Goal: Task Accomplishment & Management: Complete application form

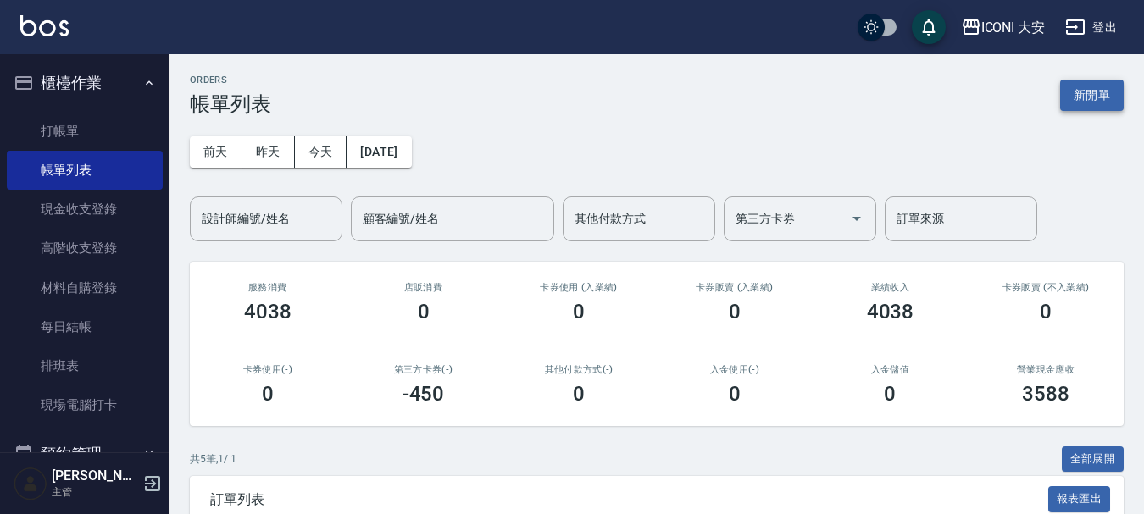
click at [1093, 94] on button "新開單" at bounding box center [1092, 95] width 64 height 31
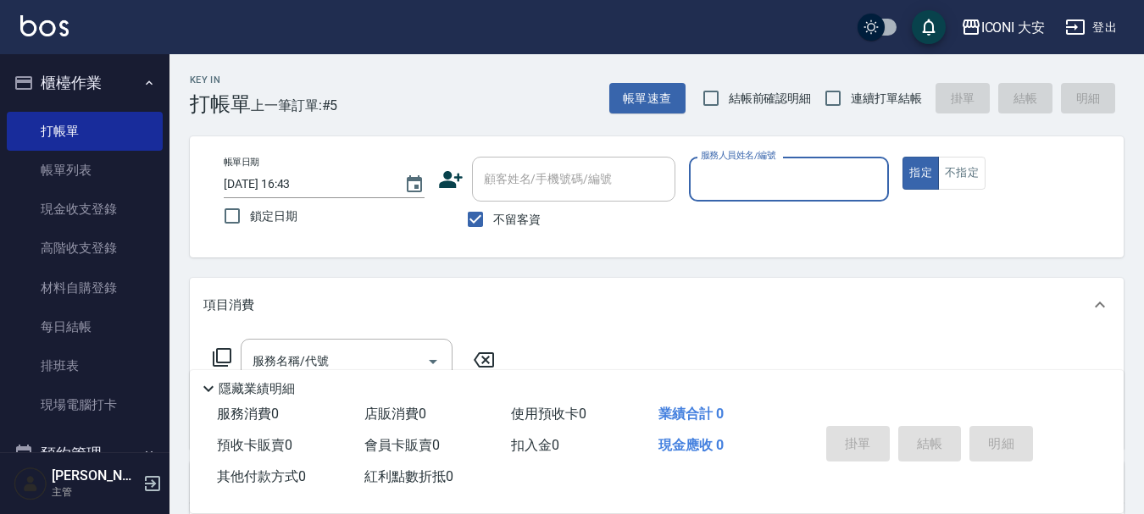
click at [758, 179] on input "服務人員姓名/編號" at bounding box center [790, 179] width 186 height 30
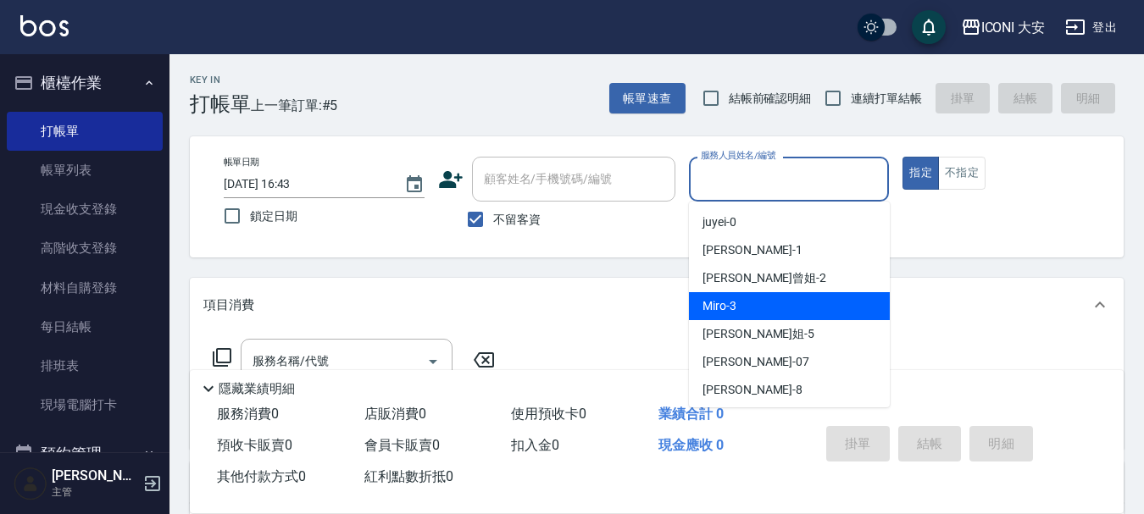
click at [761, 299] on div "Miro -3" at bounding box center [789, 306] width 201 height 28
type input "Miro-3"
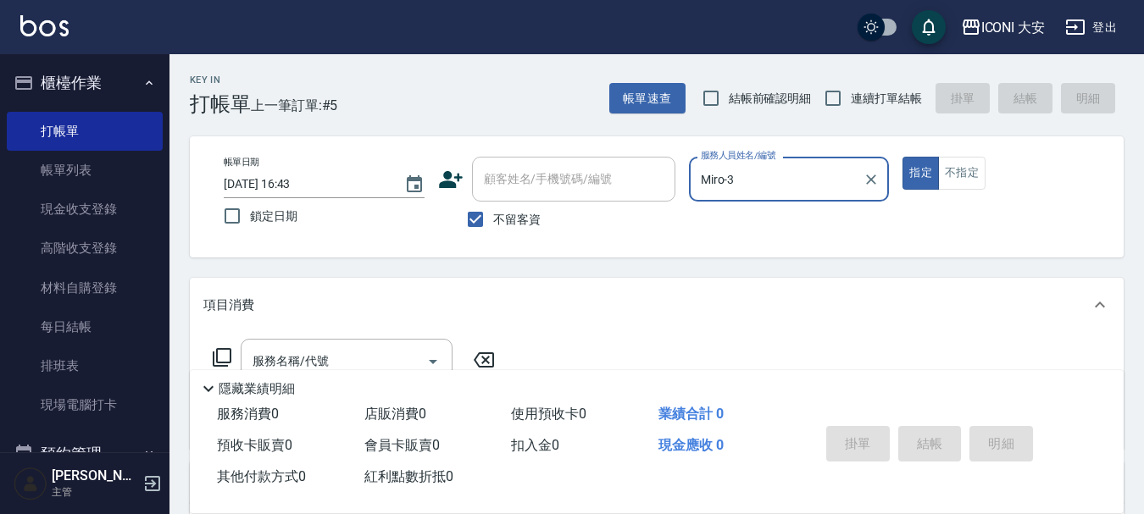
scroll to position [85, 0]
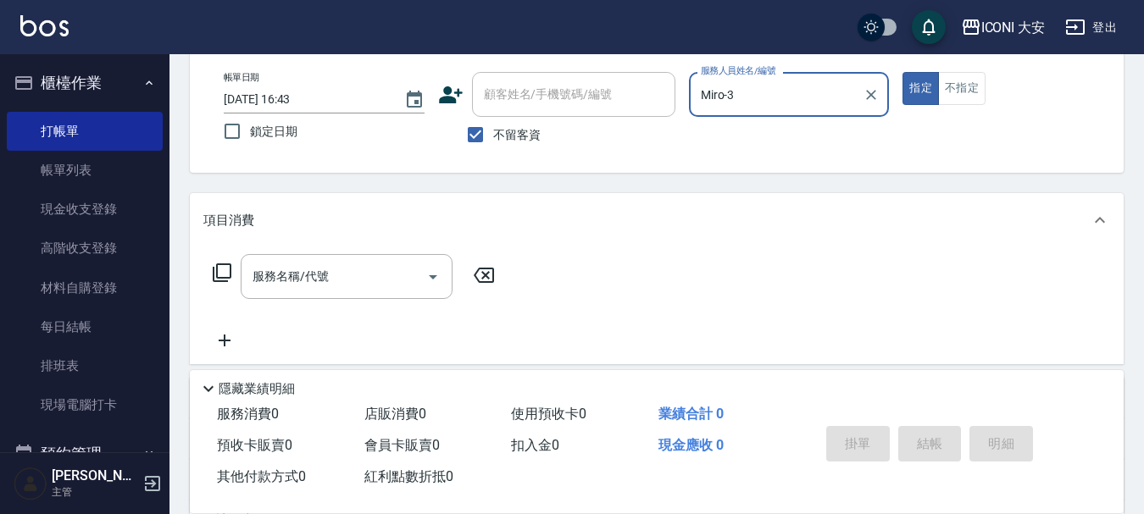
click at [217, 274] on icon at bounding box center [222, 273] width 19 height 19
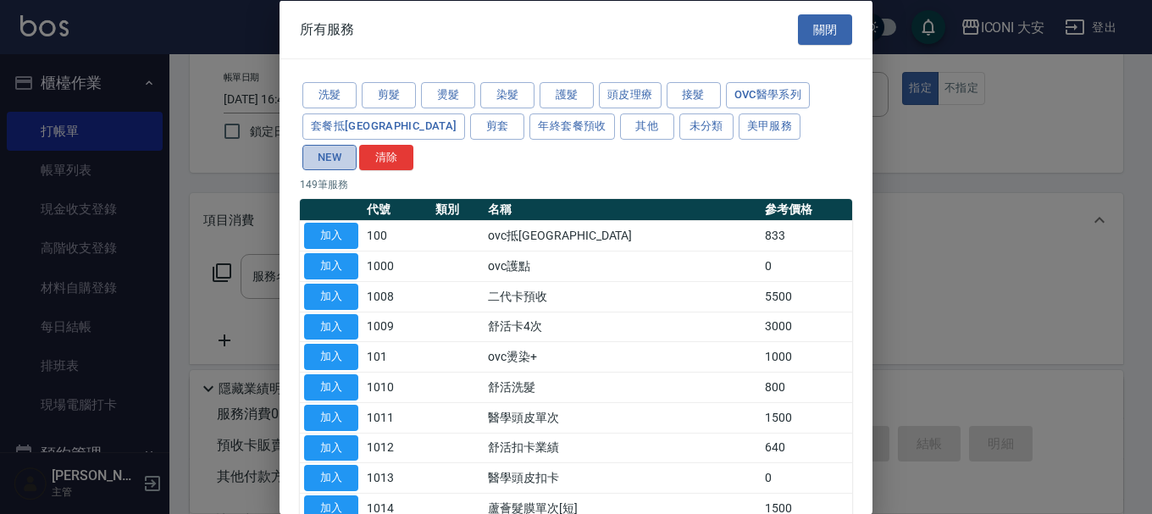
click at [357, 144] on button "NEW" at bounding box center [330, 157] width 54 height 26
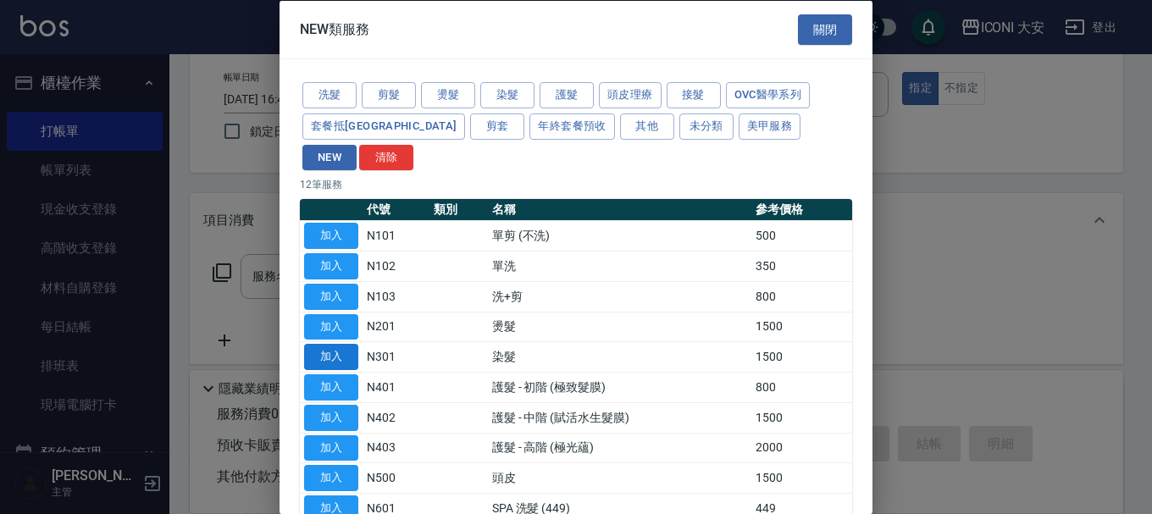
click at [325, 344] on button "加入" at bounding box center [331, 357] width 54 height 26
type input "染髮(N301)"
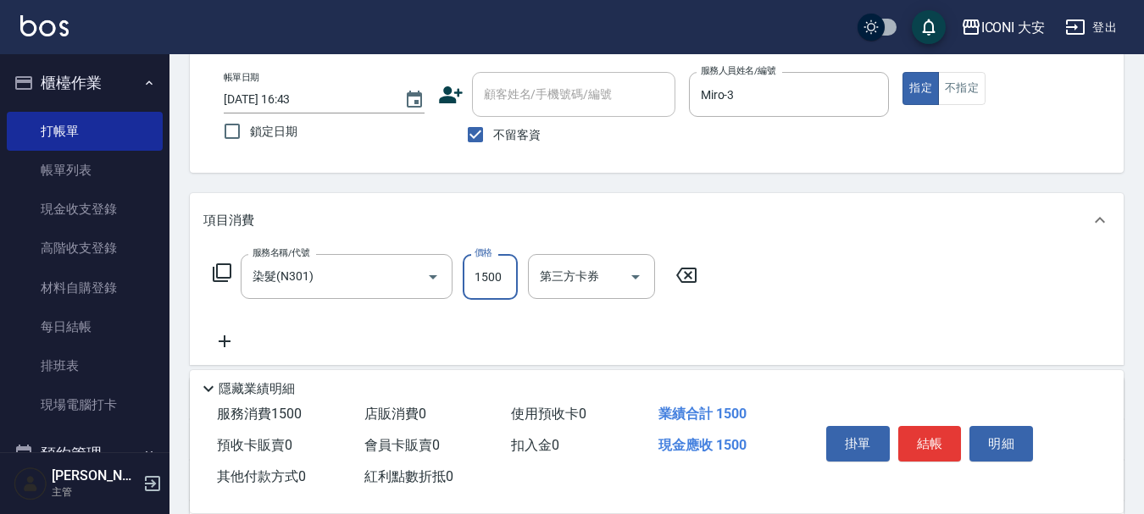
click at [469, 290] on input "1500" at bounding box center [490, 277] width 55 height 46
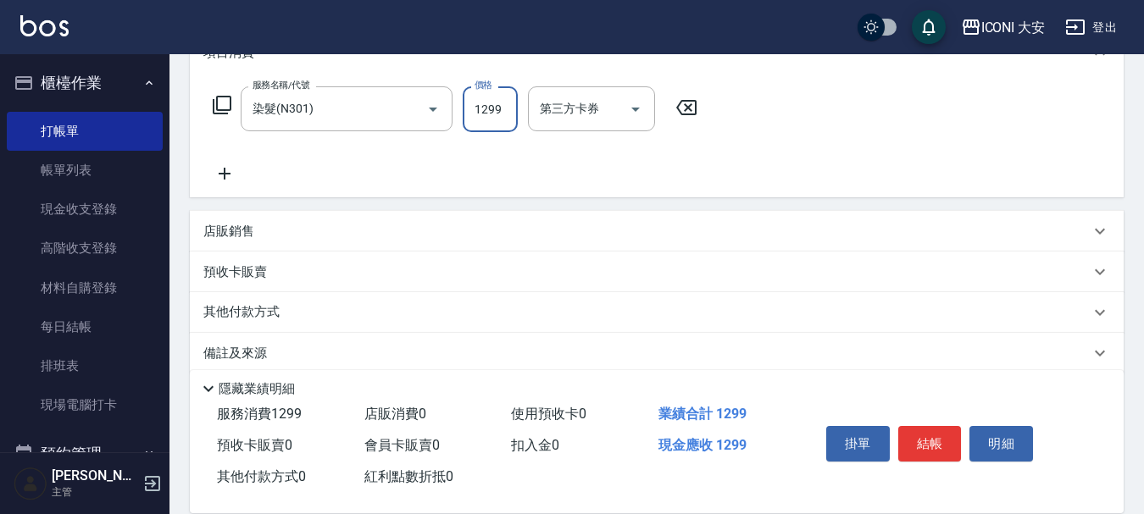
scroll to position [254, 0]
type input "1299"
click at [226, 303] on p "其他付款方式" at bounding box center [245, 311] width 85 height 19
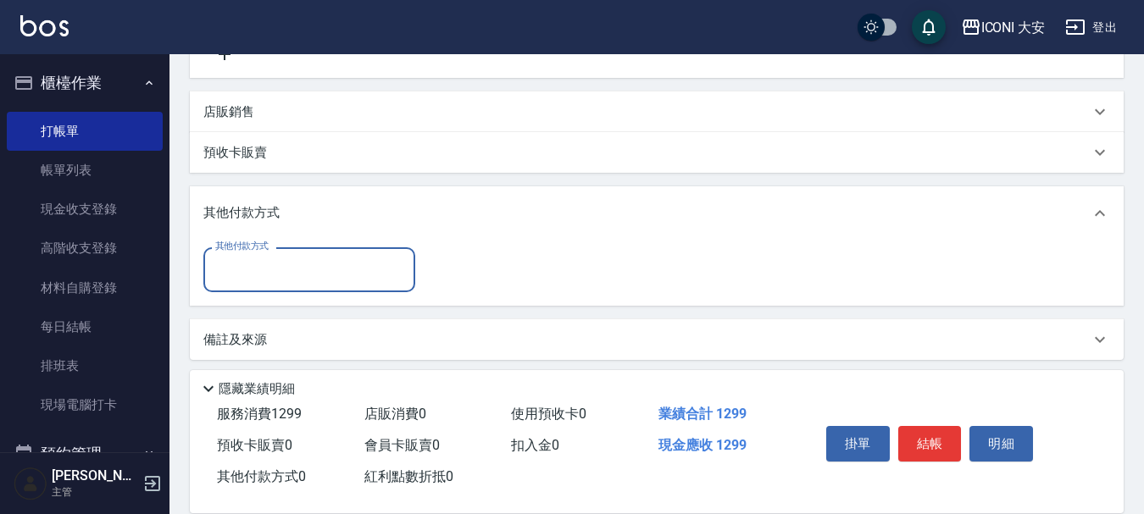
scroll to position [378, 0]
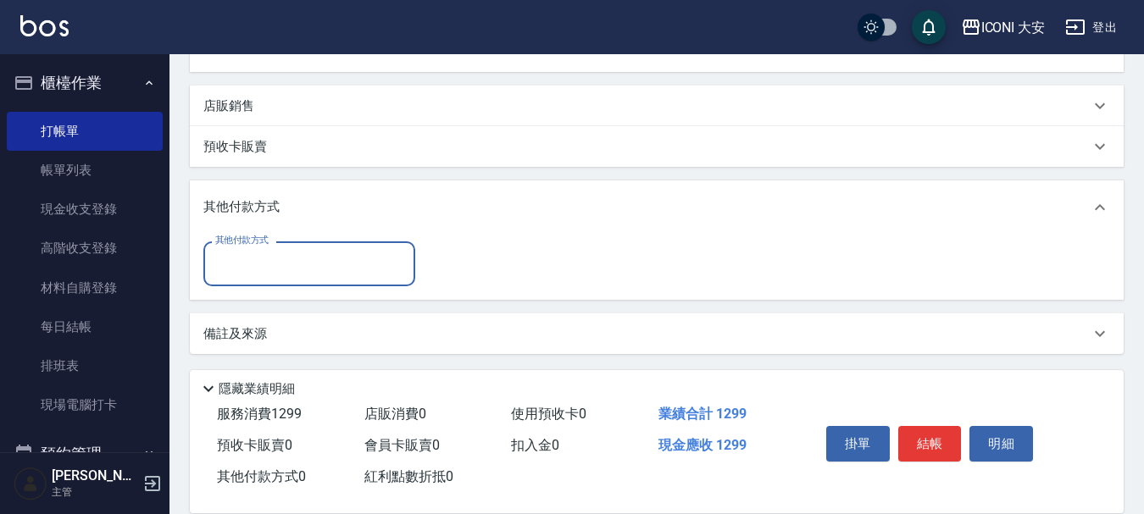
click at [319, 264] on input "其他付款方式" at bounding box center [309, 264] width 197 height 30
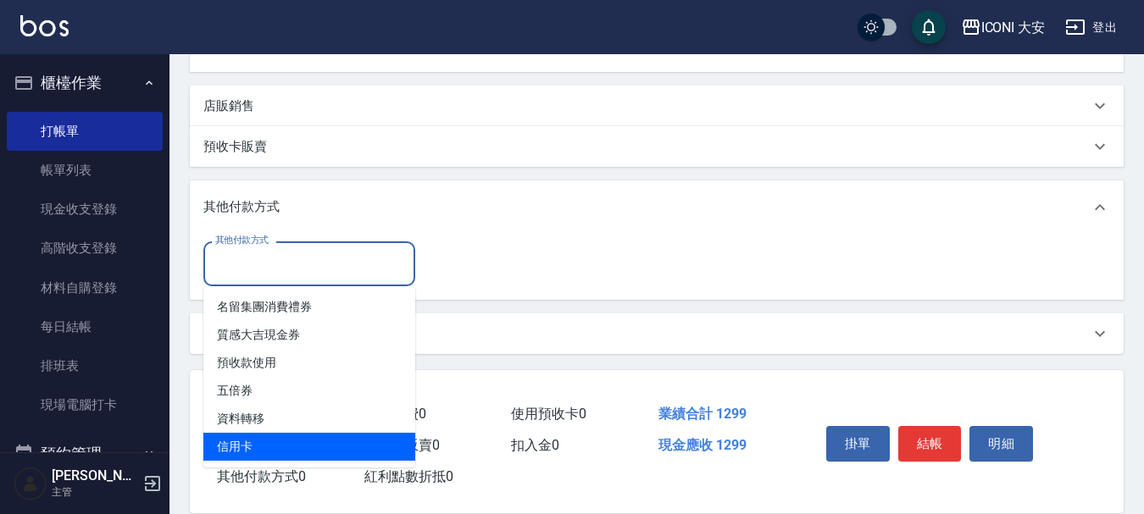
click at [319, 444] on span "信用卡" at bounding box center [309, 447] width 212 height 28
type input "信用卡"
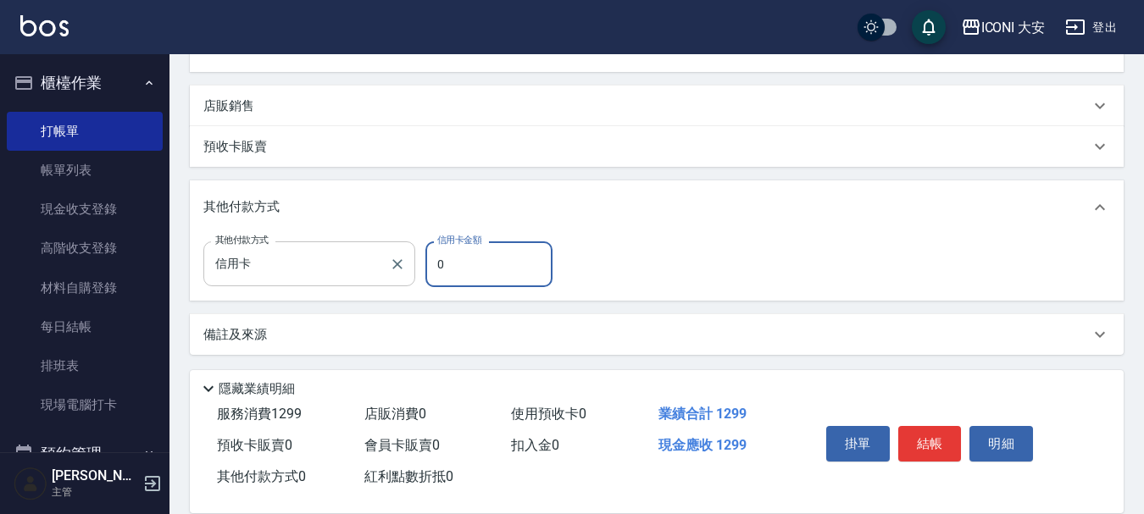
drag, startPoint x: 458, startPoint y: 264, endPoint x: 393, endPoint y: 264, distance: 64.4
click at [393, 264] on div "其他付款方式 信用卡 其他付款方式 信用卡金額 0 信用卡金額" at bounding box center [382, 265] width 359 height 46
type input "1299"
click at [939, 428] on button "結帳" at bounding box center [930, 444] width 64 height 36
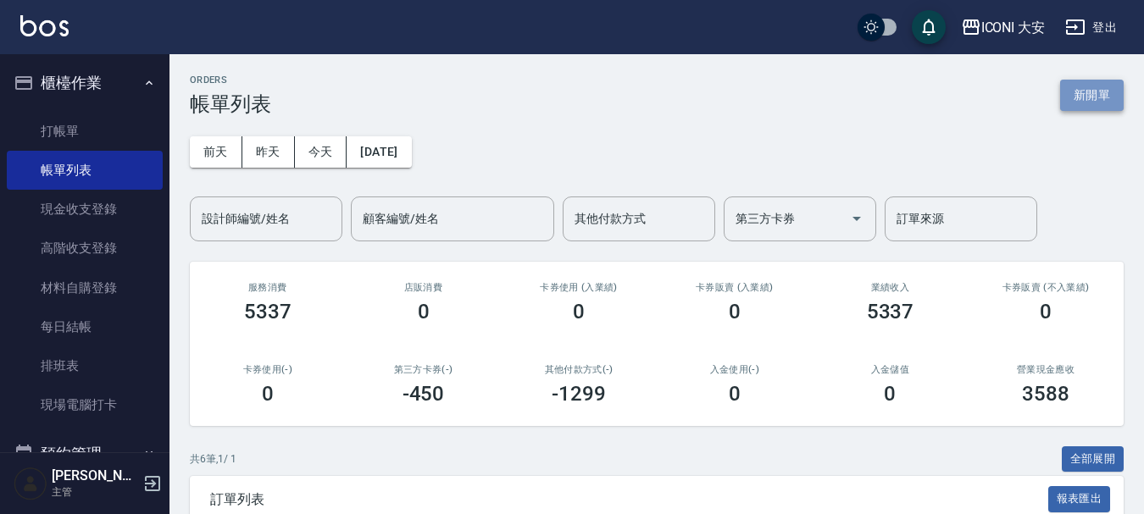
click at [1069, 105] on button "新開單" at bounding box center [1092, 95] width 64 height 31
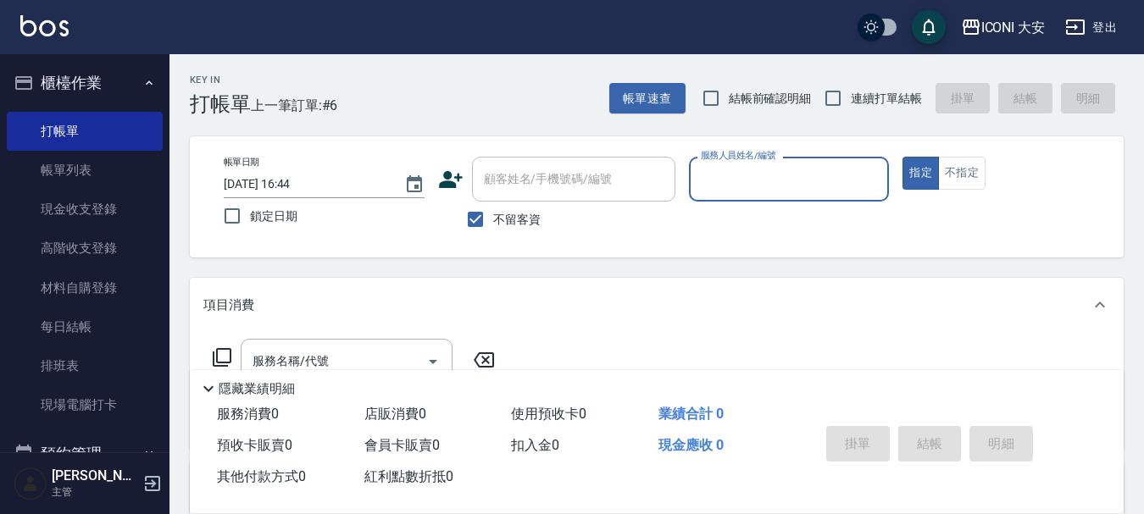
click at [846, 180] on input "服務人員姓名/編號" at bounding box center [790, 179] width 186 height 30
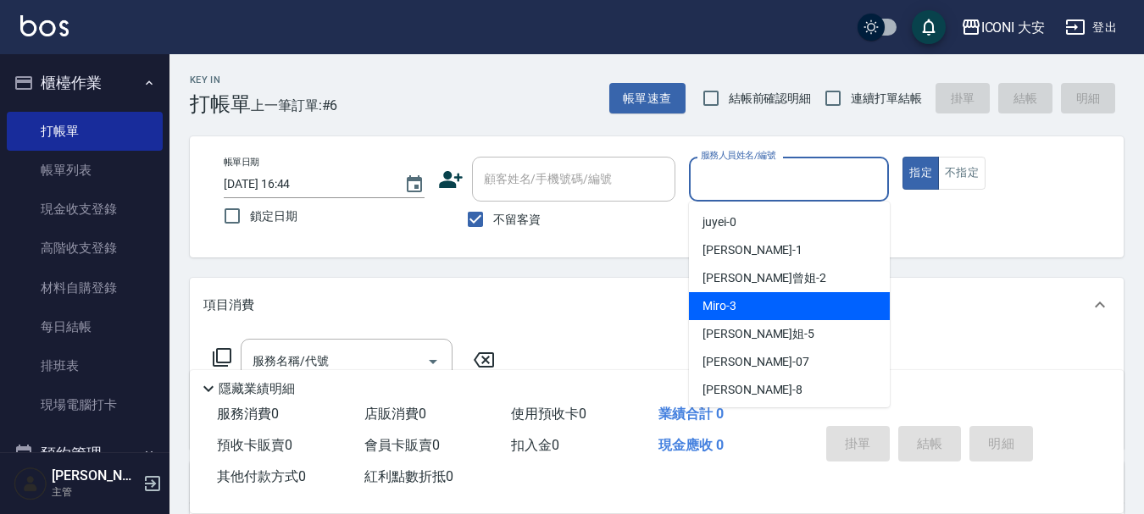
click at [801, 304] on div "Miro -3" at bounding box center [789, 306] width 201 height 28
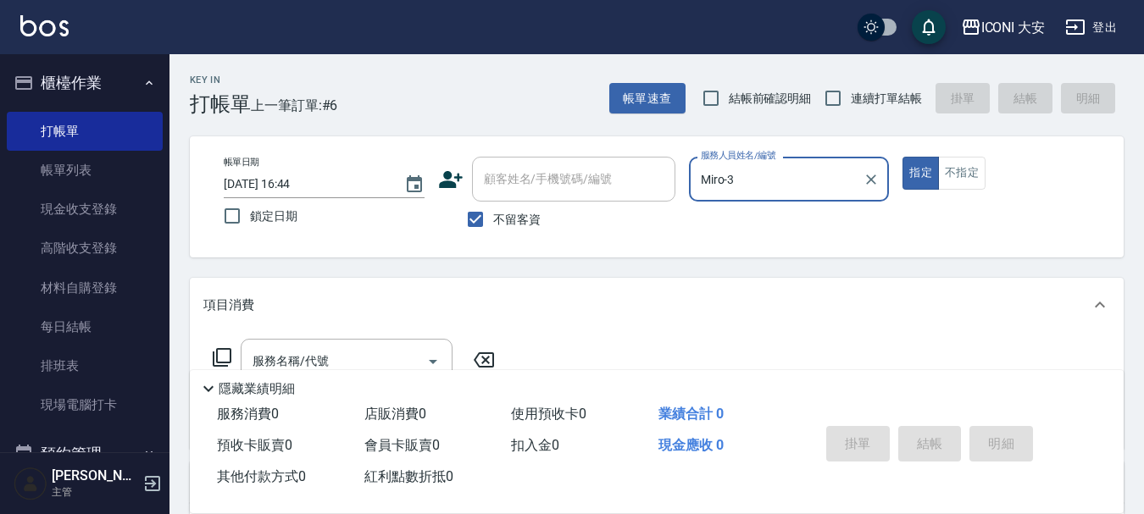
type input "Miro-3"
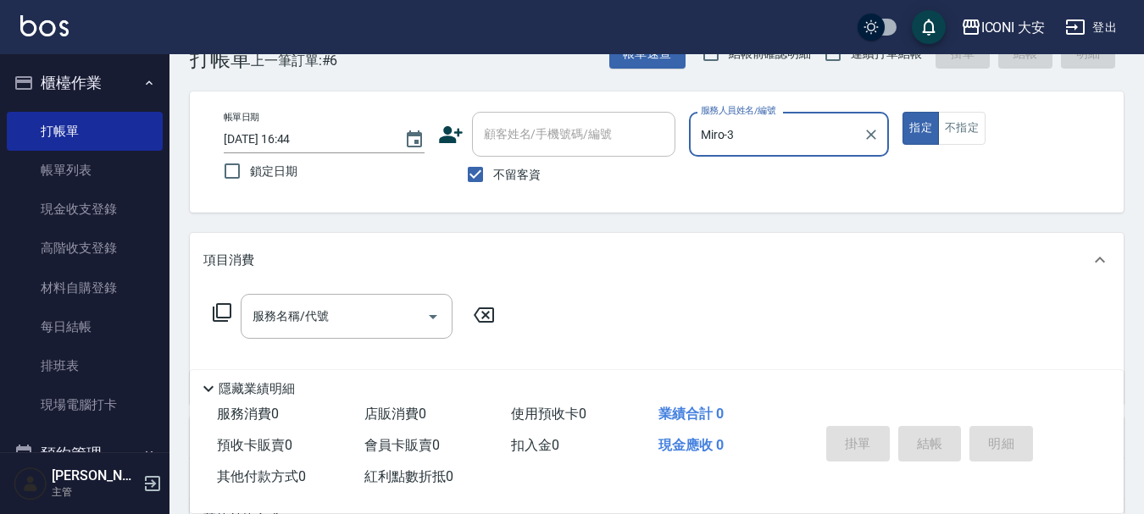
scroll to position [85, 0]
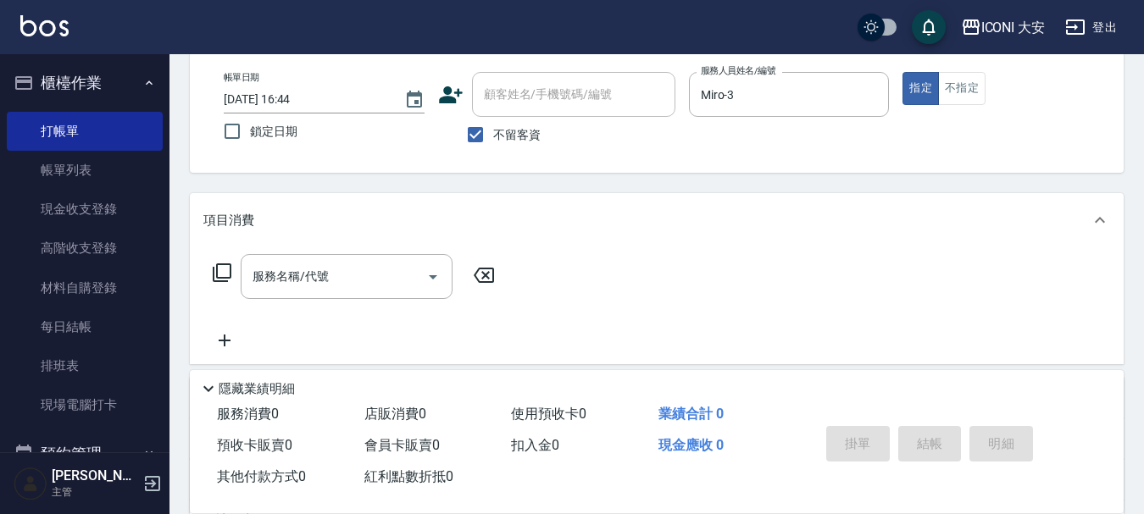
click at [227, 270] on icon at bounding box center [222, 273] width 20 height 20
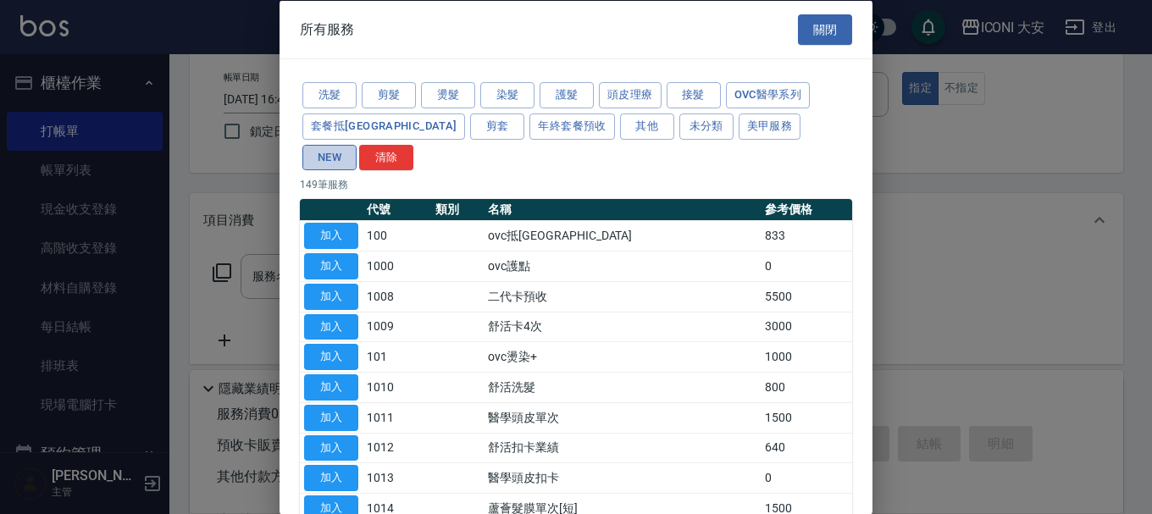
click at [357, 144] on button "NEW" at bounding box center [330, 157] width 54 height 26
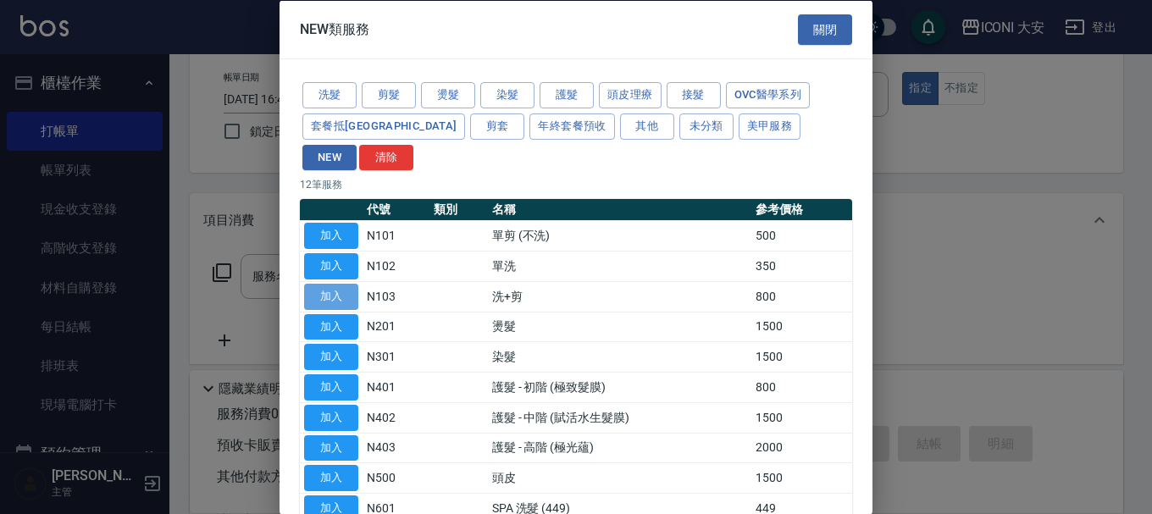
click at [336, 283] on button "加入" at bounding box center [331, 296] width 54 height 26
type input "洗+剪(N103)"
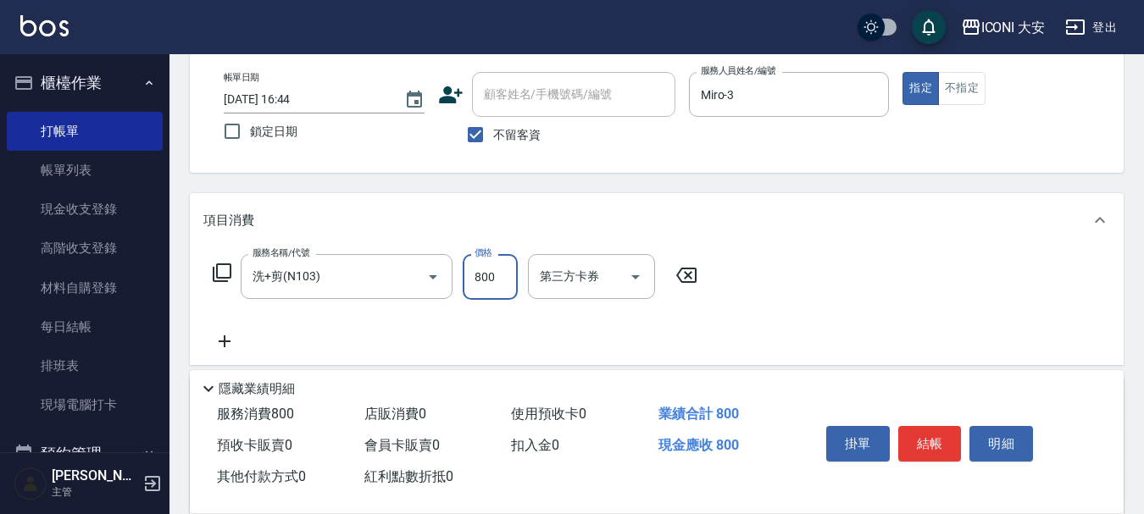
click at [510, 269] on input "800" at bounding box center [490, 277] width 55 height 46
type input "700"
click at [930, 429] on button "結帳" at bounding box center [930, 444] width 64 height 36
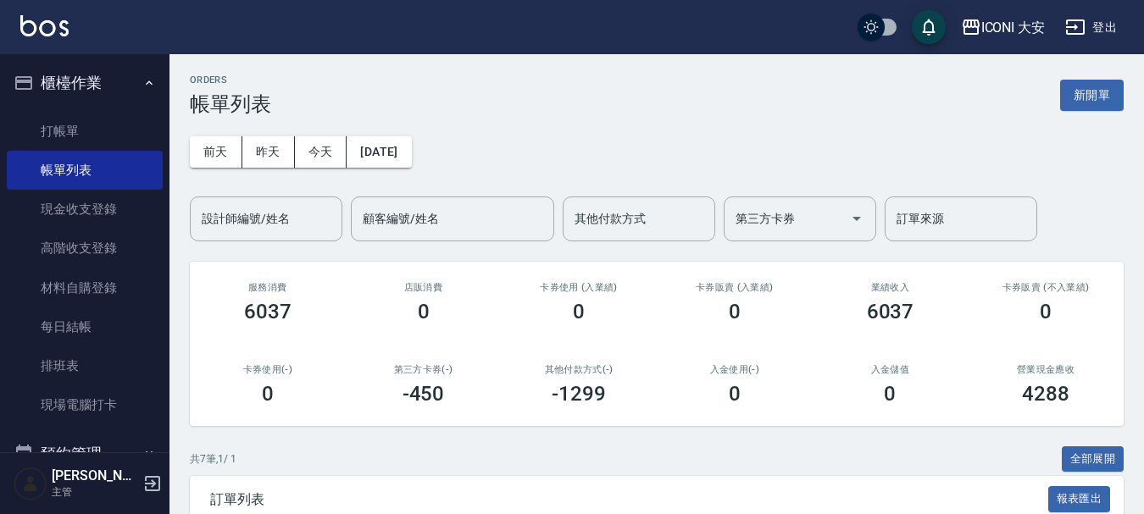
click at [1080, 95] on button "新開單" at bounding box center [1092, 95] width 64 height 31
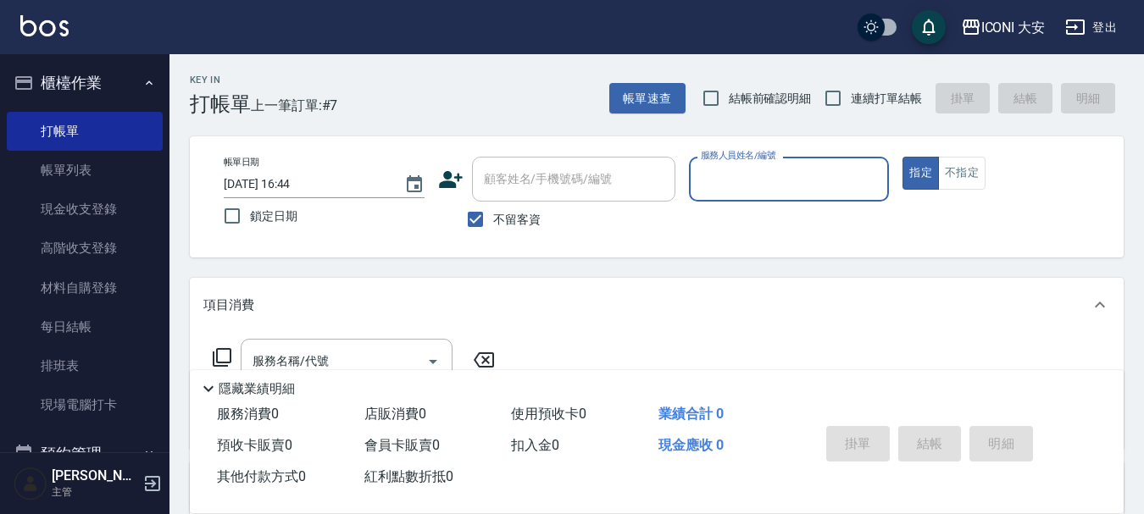
click at [753, 173] on input "服務人員姓名/編號" at bounding box center [790, 179] width 186 height 30
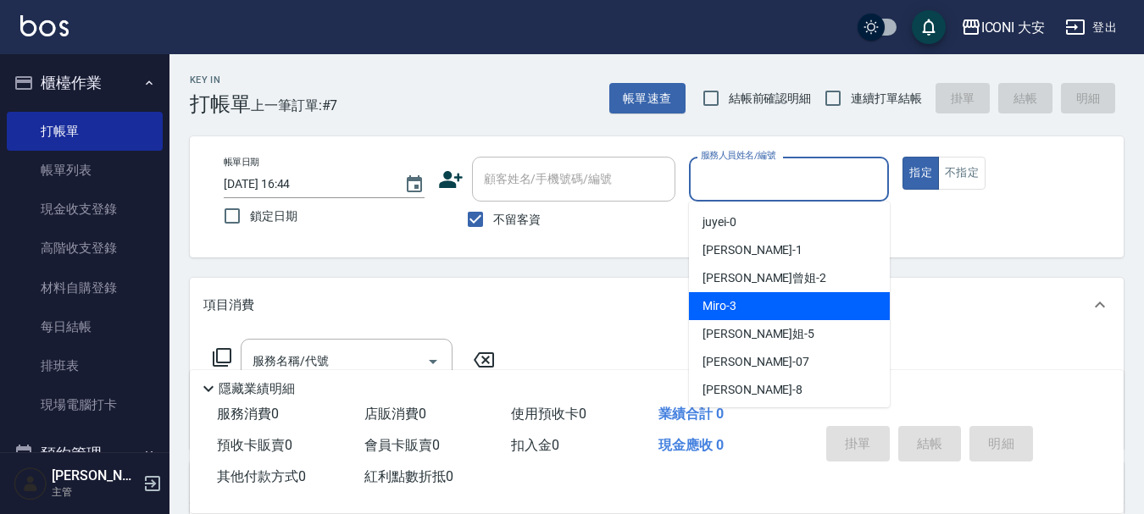
click at [740, 305] on div "Miro -3" at bounding box center [789, 306] width 201 height 28
type input "Miro-3"
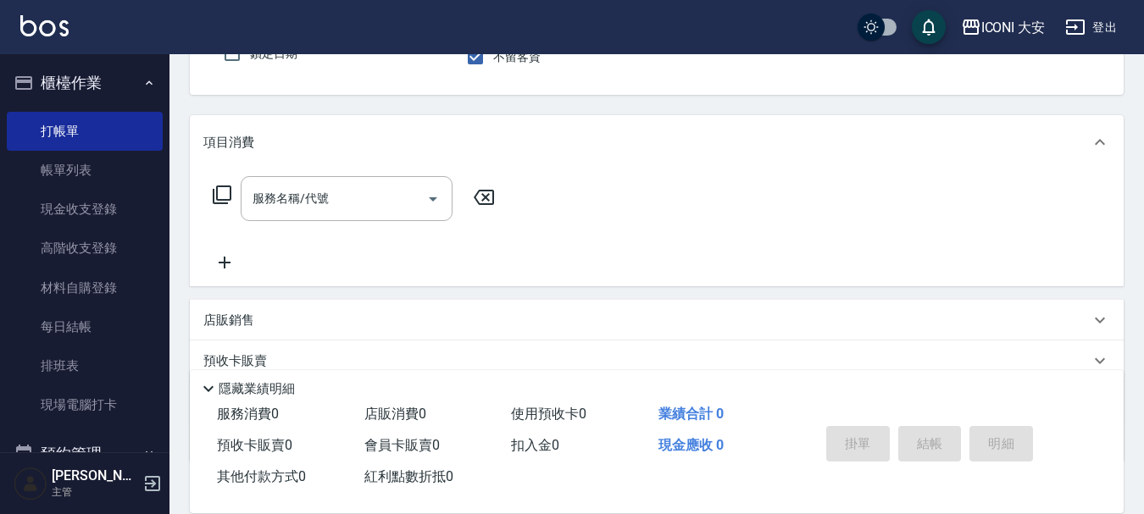
scroll to position [169, 0]
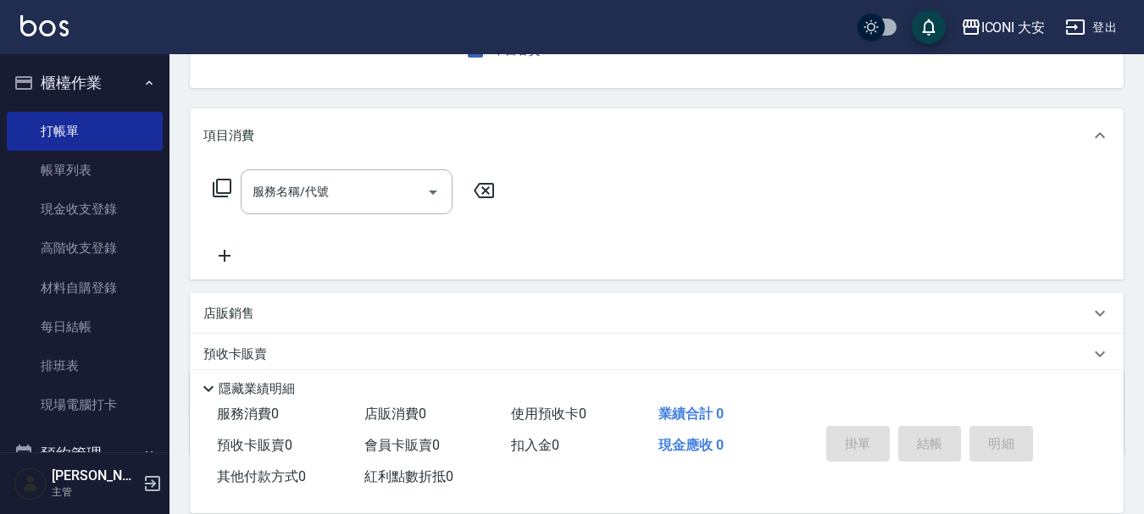
click at [225, 191] on icon at bounding box center [222, 188] width 20 height 20
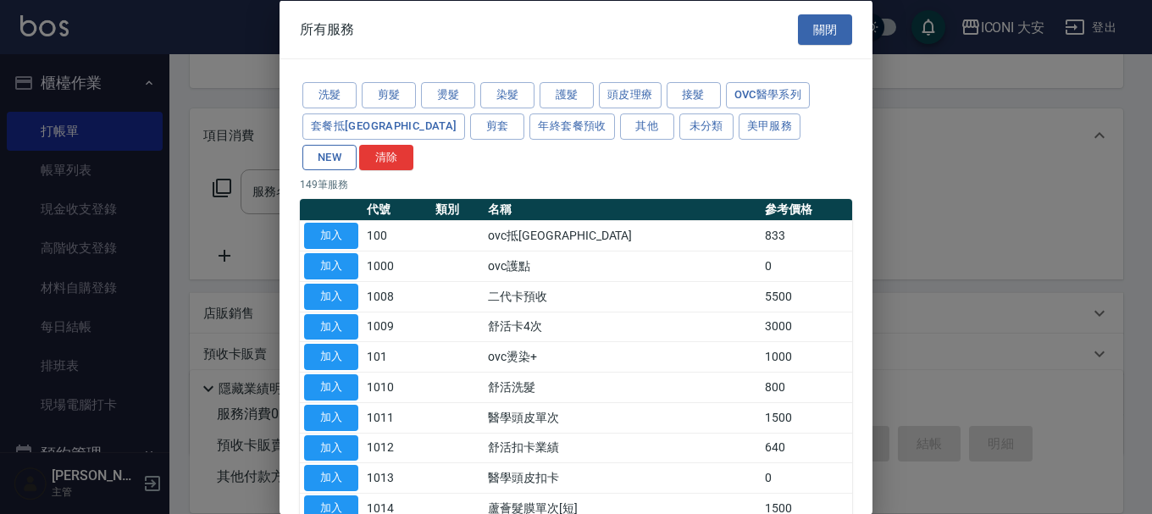
click at [357, 144] on button "NEW" at bounding box center [330, 157] width 54 height 26
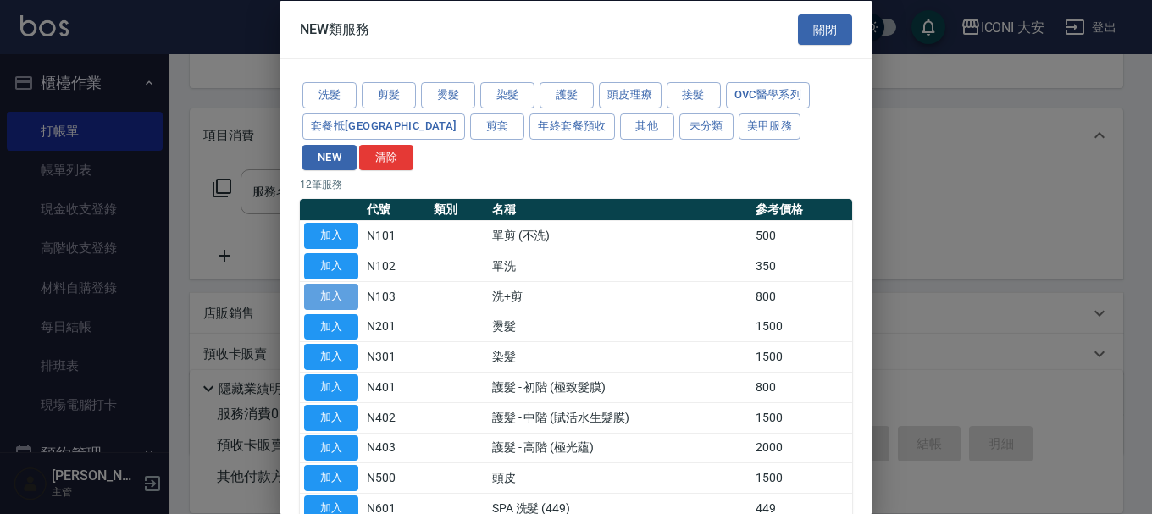
click at [342, 283] on button "加入" at bounding box center [331, 296] width 54 height 26
type input "洗+剪(N103)"
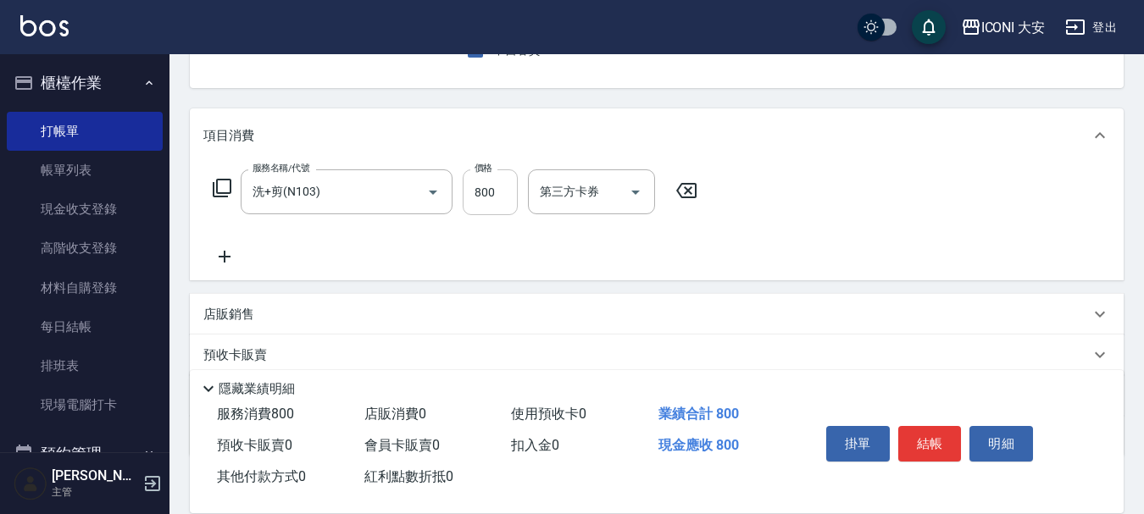
click at [490, 194] on input "800" at bounding box center [490, 192] width 55 height 46
type input "700"
click at [942, 437] on button "結帳" at bounding box center [930, 444] width 64 height 36
